Goal: Task Accomplishment & Management: Manage account settings

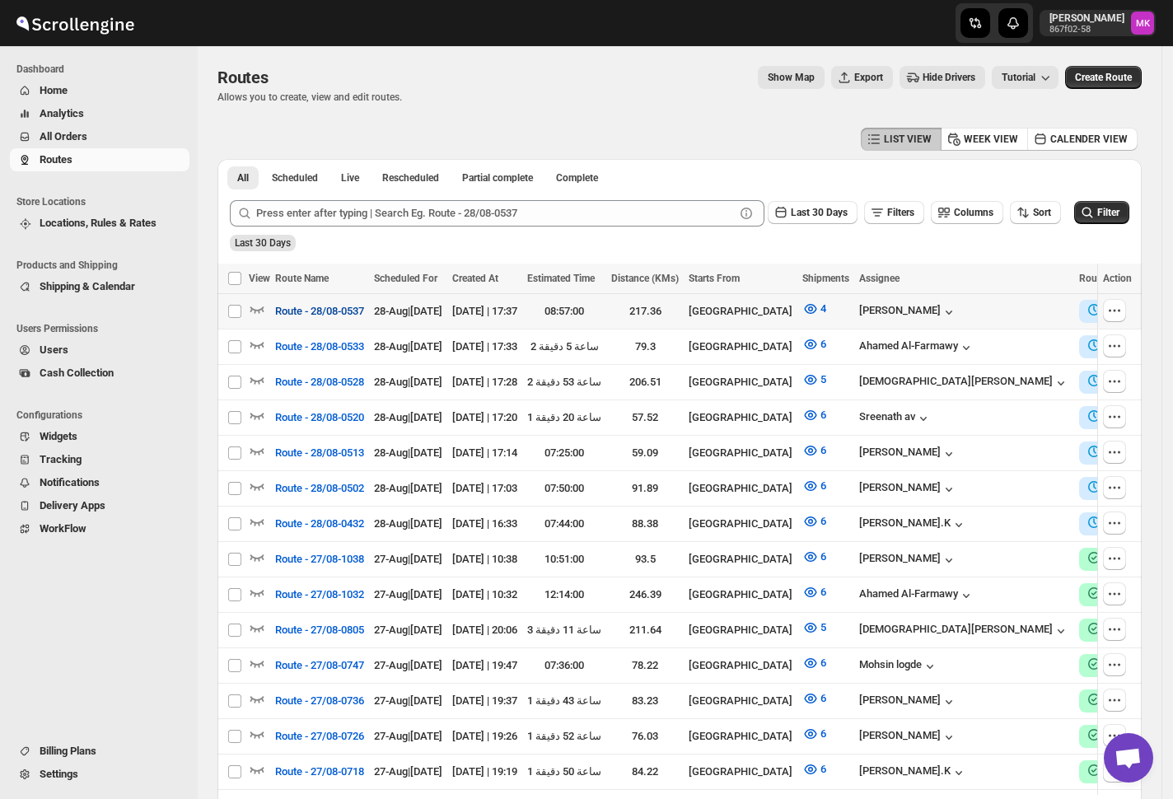
click at [295, 314] on span "Route - 28/08-0537" at bounding box center [319, 311] width 89 height 16
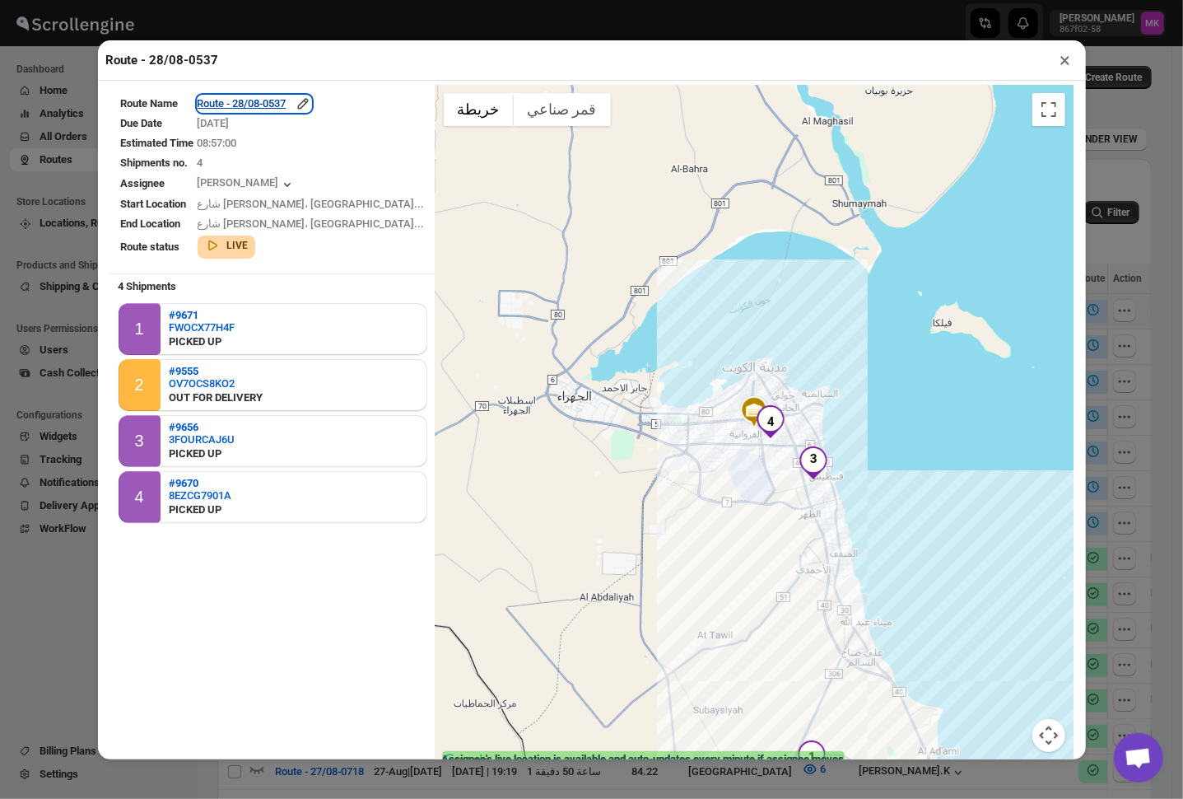
click at [288, 105] on div "Route - 28/08-0537" at bounding box center [255, 104] width 114 height 16
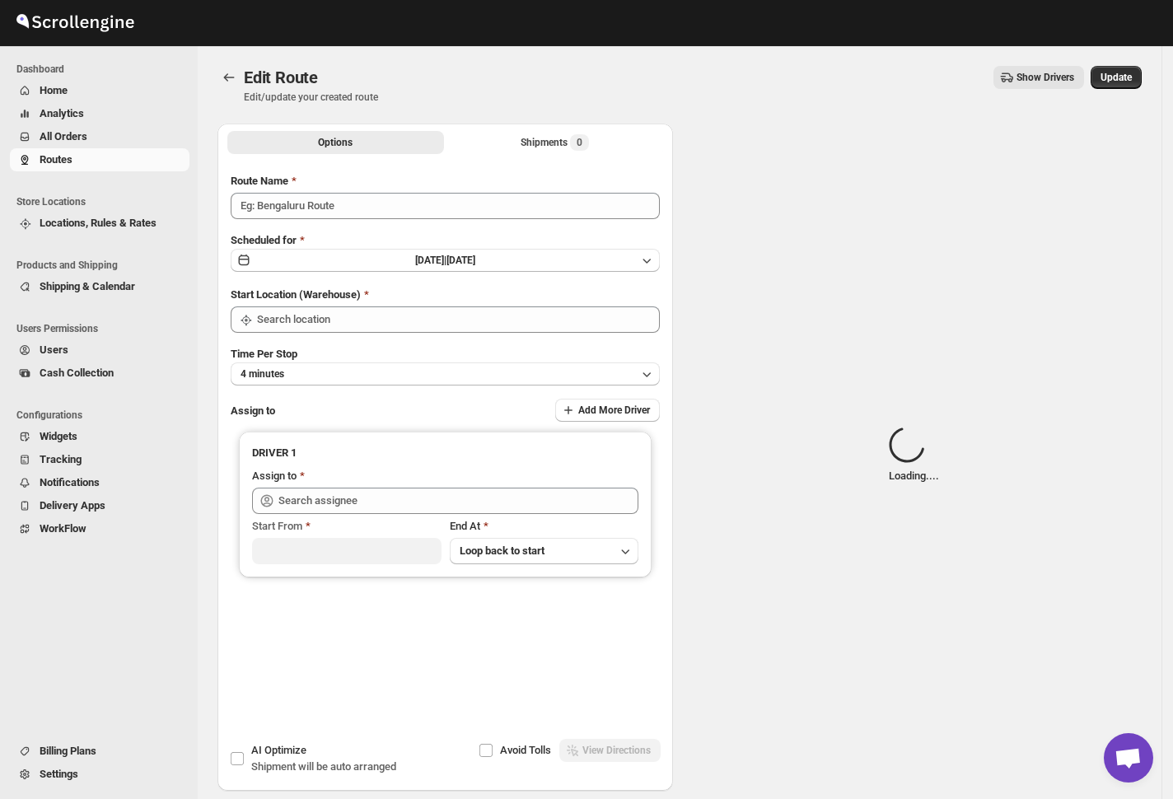
type input "Route - 28/08-0537"
type input "[GEOGRAPHIC_DATA]"
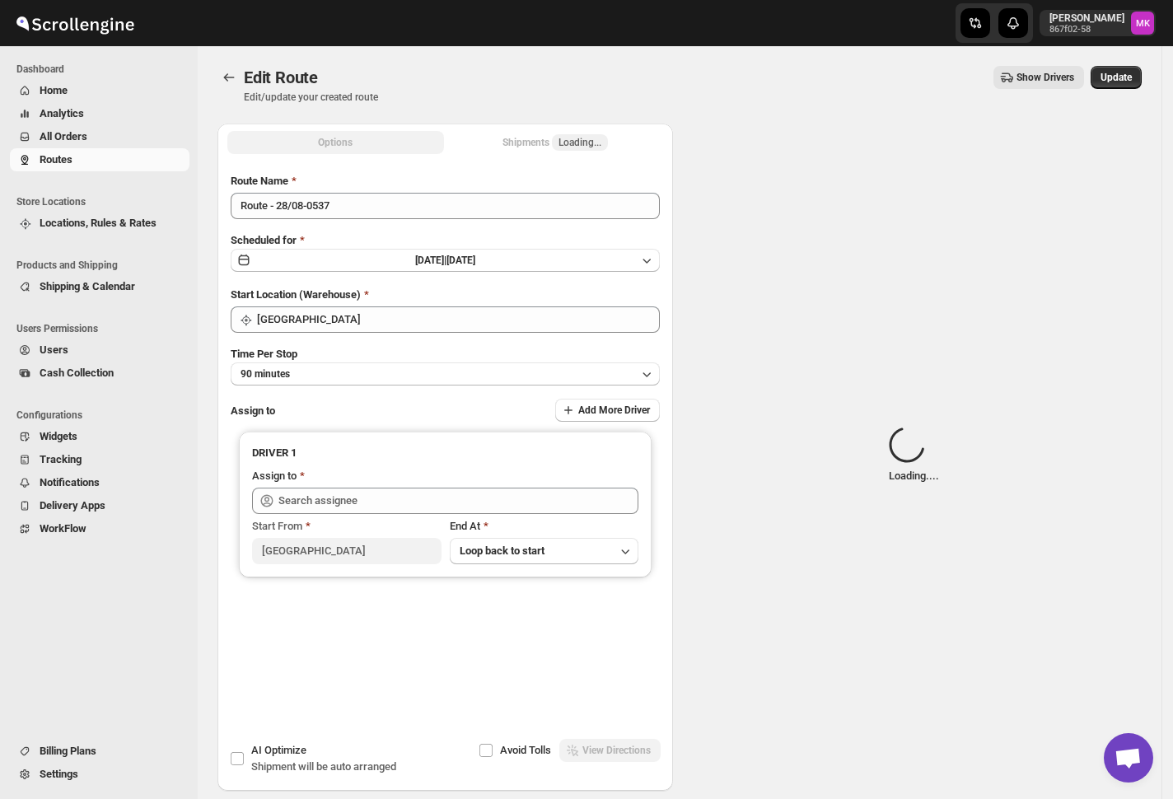
type input "[PERSON_NAME] ([EMAIL_ADDRESS][DOMAIN_NAME])"
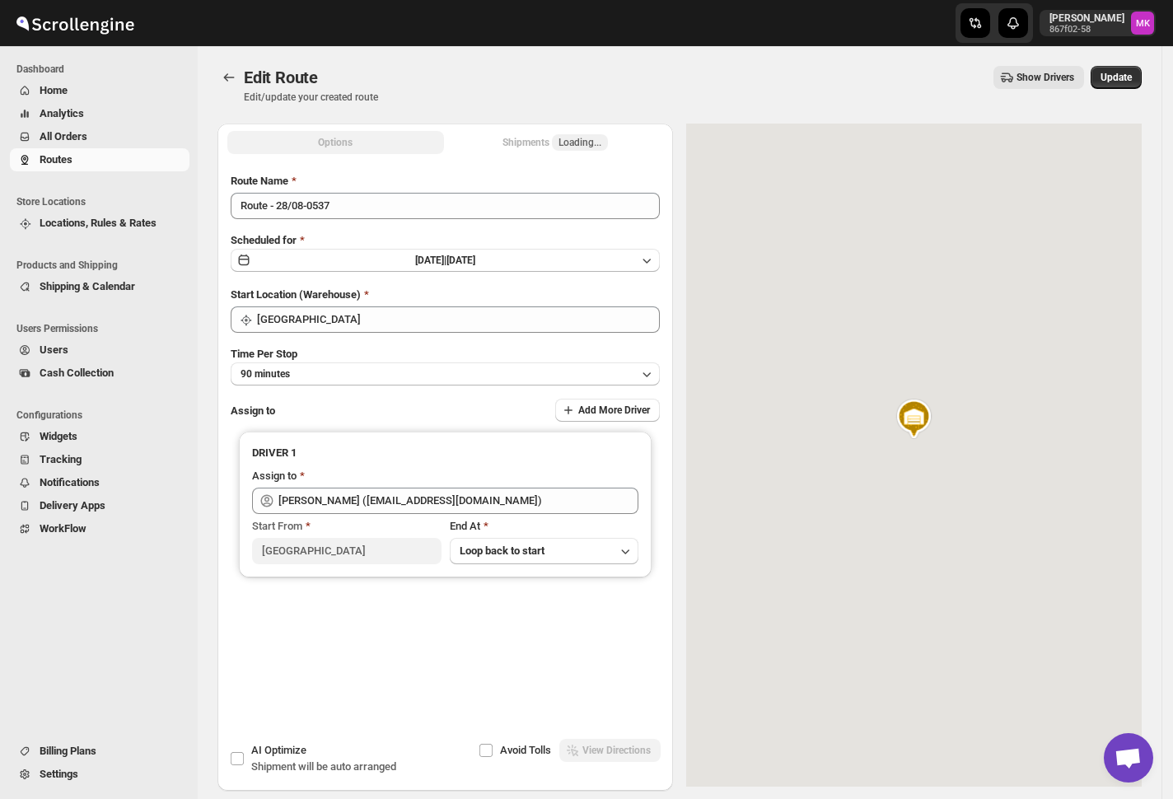
click at [547, 149] on div "Shipments Loading..." at bounding box center [554, 142] width 105 height 16
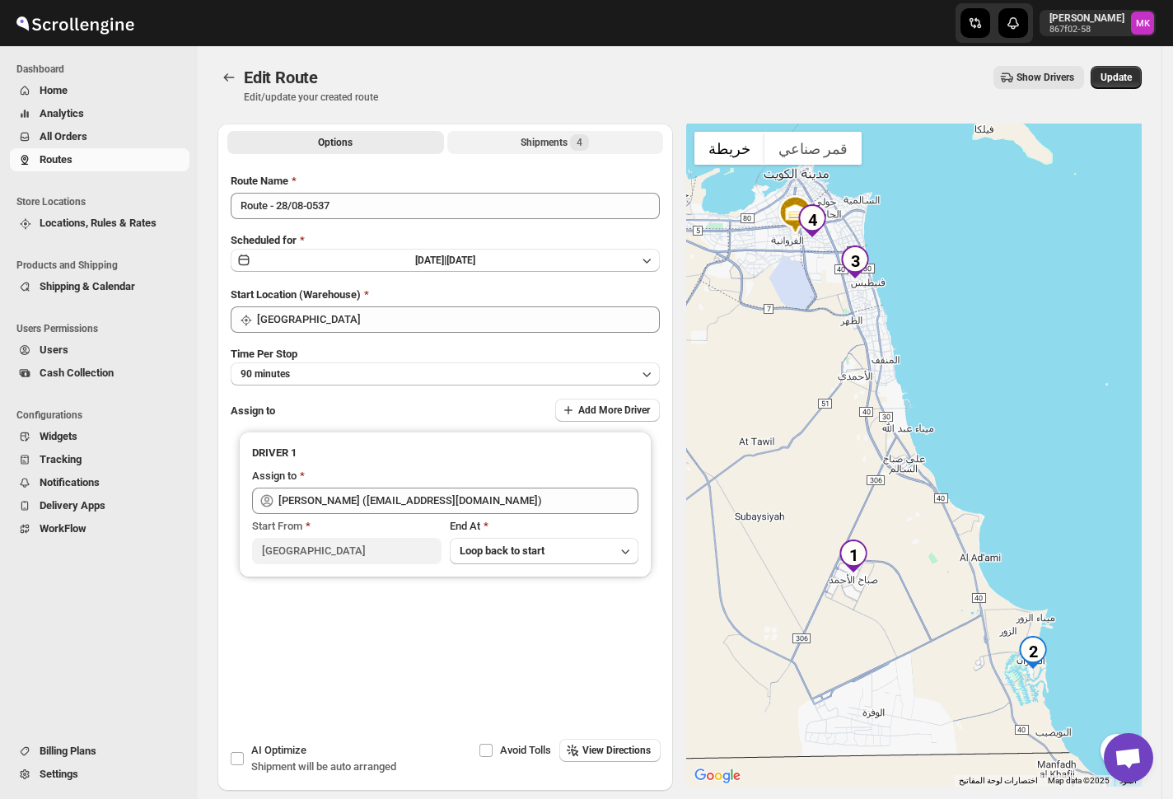
click at [547, 148] on div "Shipments 4" at bounding box center [554, 142] width 68 height 16
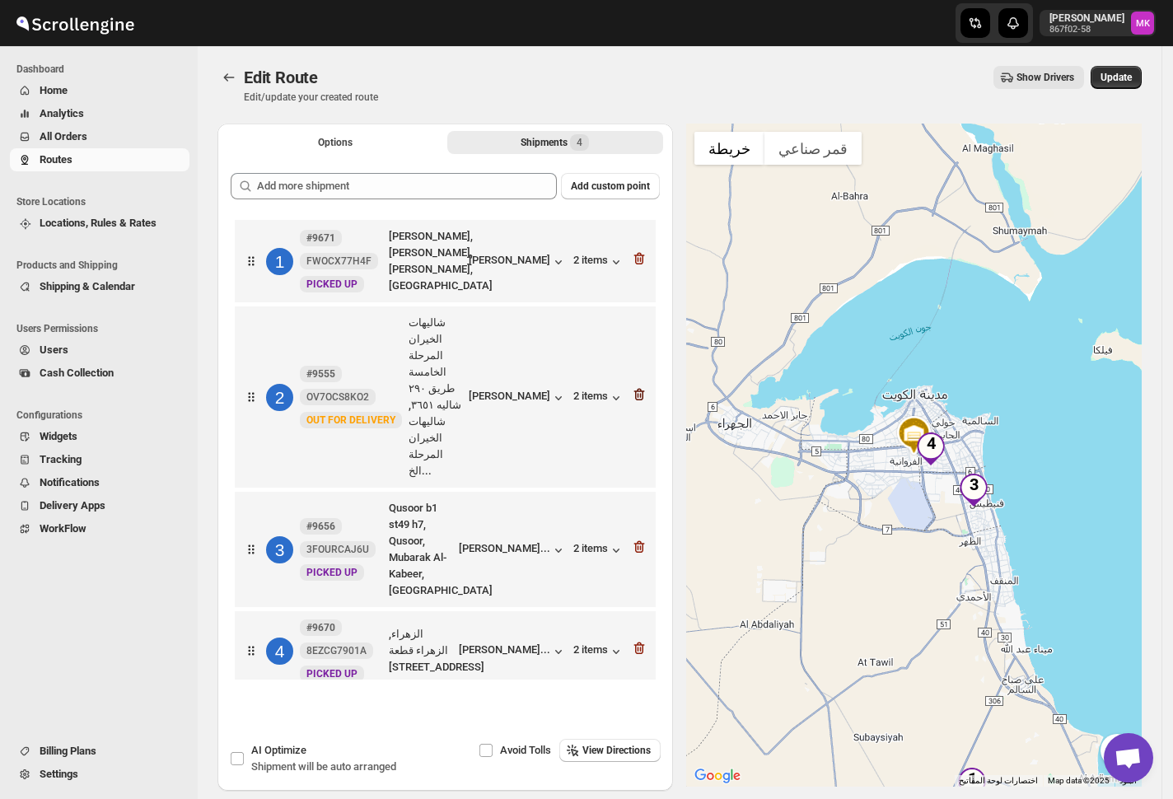
click at [644, 389] on icon "button" at bounding box center [639, 395] width 11 height 12
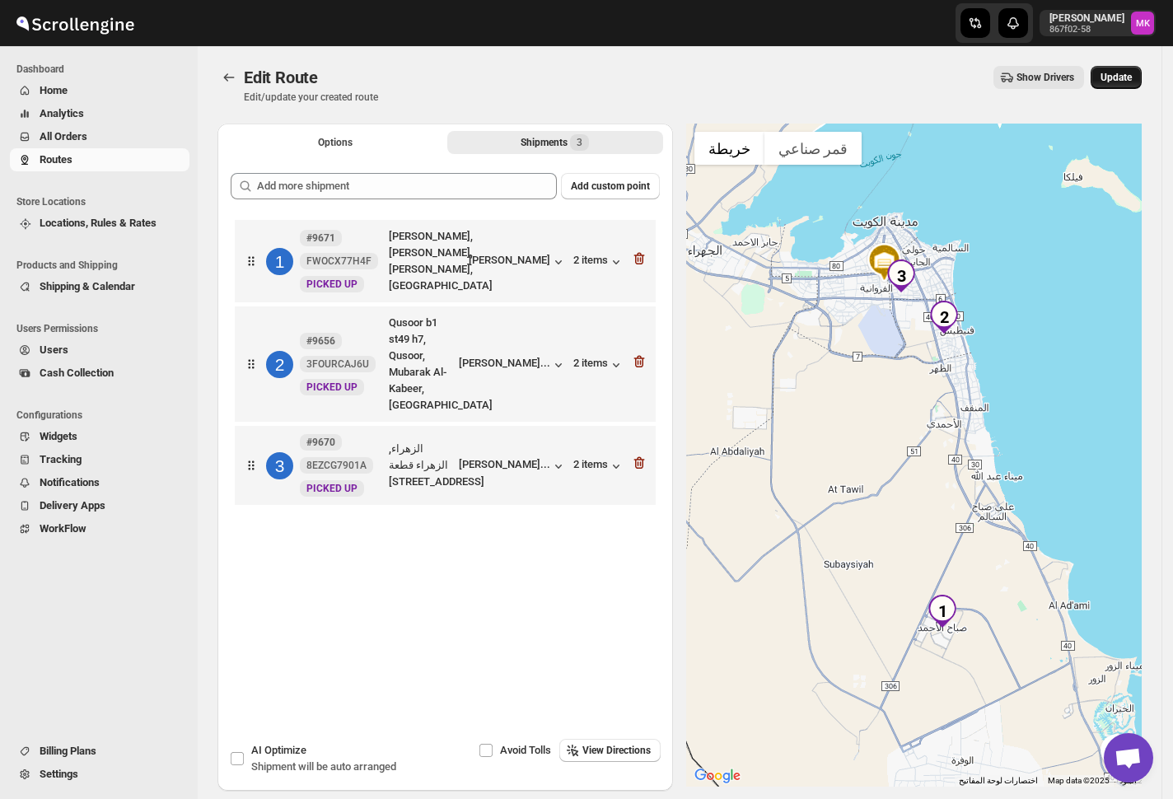
click at [1141, 72] on button "Update" at bounding box center [1115, 77] width 51 height 23
